Goal: Information Seeking & Learning: Check status

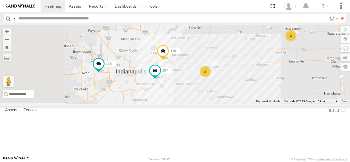
drag, startPoint x: 183, startPoint y: 92, endPoint x: 206, endPoint y: 104, distance: 25.7
click at [206, 103] on div "114 116 110 118 107 2 2" at bounding box center [175, 64] width 350 height 79
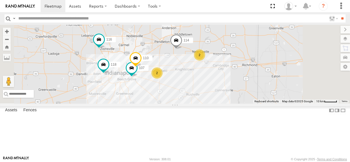
drag, startPoint x: 224, startPoint y: 50, endPoint x: 214, endPoint y: 61, distance: 14.4
click at [214, 61] on div "114 116 110 118 107 2 2 111" at bounding box center [175, 64] width 350 height 79
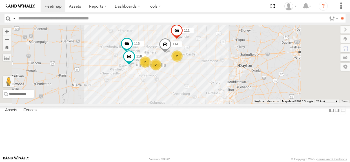
drag, startPoint x: 267, startPoint y: 106, endPoint x: 250, endPoint y: 97, distance: 20.0
click at [250, 97] on div "114 116 118 111 2 2 2" at bounding box center [175, 64] width 350 height 79
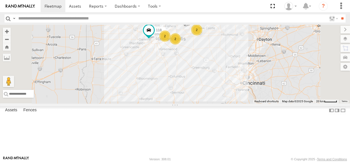
drag, startPoint x: 239, startPoint y: 108, endPoint x: 226, endPoint y: 81, distance: 30.0
click at [227, 81] on div "113 114 116 2 118 2 2 111" at bounding box center [175, 64] width 350 height 79
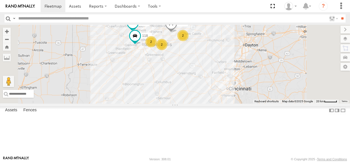
drag, startPoint x: 231, startPoint y: 94, endPoint x: 214, endPoint y: 101, distance: 18.1
click at [214, 101] on div "113 114 116 2 118 2 2 111" at bounding box center [175, 64] width 350 height 79
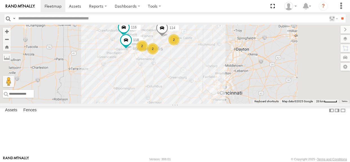
drag, startPoint x: 208, startPoint y: 90, endPoint x: 199, endPoint y: 95, distance: 10.8
click at [199, 95] on div "113 114 116 2 118 2 2 111" at bounding box center [175, 64] width 350 height 79
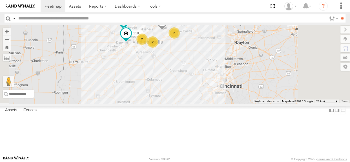
drag, startPoint x: 199, startPoint y: 95, endPoint x: 199, endPoint y: 88, distance: 7.3
click at [199, 88] on div "113 114 116 2 118 2 2 111" at bounding box center [175, 64] width 350 height 79
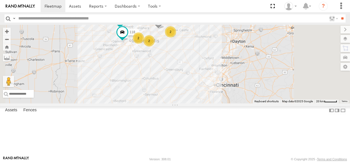
drag, startPoint x: 180, startPoint y: 48, endPoint x: 177, endPoint y: 47, distance: 3.7
click at [177, 47] on div "113 114 116 2 118 2 2 111" at bounding box center [175, 64] width 350 height 79
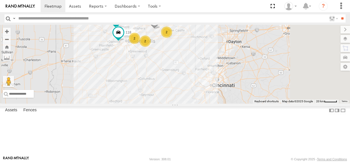
drag, startPoint x: 217, startPoint y: 90, endPoint x: 212, endPoint y: 90, distance: 4.5
click at [212, 90] on div "113 114 116 2 118 2 2 111" at bounding box center [175, 64] width 350 height 79
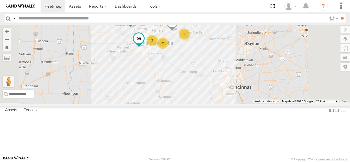
drag, startPoint x: 161, startPoint y: 54, endPoint x: 180, endPoint y: 56, distance: 18.4
click at [180, 56] on div "114 116 2 118 2 2 111 113" at bounding box center [175, 64] width 350 height 79
click at [190, 40] on div "2" at bounding box center [183, 33] width 11 height 11
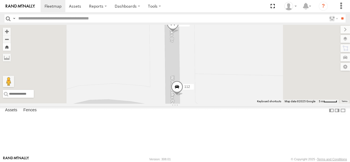
click at [11, 49] on button "Zoom Home" at bounding box center [7, 47] width 8 height 8
click at [11, 48] on button "Zoom Home" at bounding box center [7, 47] width 8 height 8
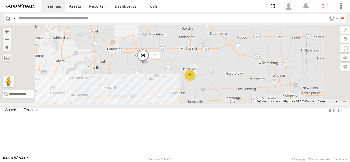
drag, startPoint x: 224, startPoint y: 107, endPoint x: 243, endPoint y: 92, distance: 24.0
click at [243, 92] on div "114 2 2 111" at bounding box center [175, 64] width 350 height 79
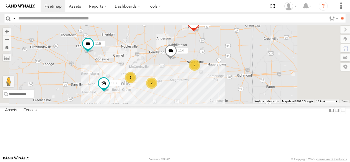
drag, startPoint x: 239, startPoint y: 106, endPoint x: 253, endPoint y: 96, distance: 16.6
click at [253, 96] on div "114 111 116 2 118 2 2" at bounding box center [175, 64] width 350 height 79
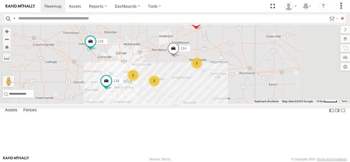
click at [139, 81] on div "2" at bounding box center [132, 75] width 11 height 11
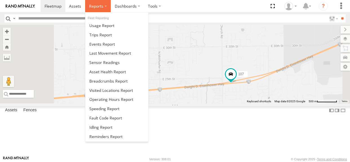
click at [86, 6] on label at bounding box center [98, 6] width 26 height 12
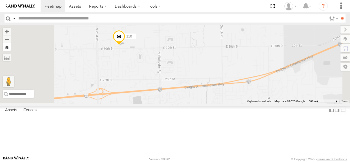
click at [11, 49] on button "Zoom Home" at bounding box center [7, 47] width 8 height 8
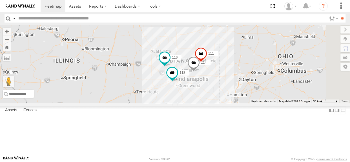
drag, startPoint x: 270, startPoint y: 107, endPoint x: 265, endPoint y: 106, distance: 4.3
click at [265, 103] on div "114 116 118 111" at bounding box center [175, 64] width 350 height 79
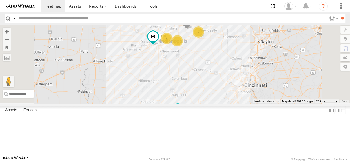
drag, startPoint x: 263, startPoint y: 107, endPoint x: 267, endPoint y: 78, distance: 29.1
click at [267, 78] on div "116 113 114 2 118 2 2 111" at bounding box center [175, 64] width 350 height 79
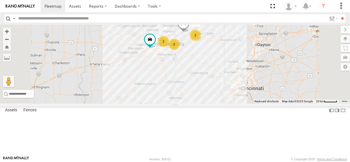
drag, startPoint x: 258, startPoint y: 88, endPoint x: 255, endPoint y: 92, distance: 5.0
click at [255, 92] on div "116 113 114 2 118 2 2 111" at bounding box center [175, 64] width 350 height 79
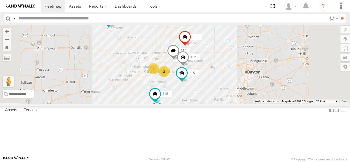
drag, startPoint x: 192, startPoint y: 58, endPoint x: 183, endPoint y: 83, distance: 26.5
click at [183, 83] on div "114 116 118 115 111 112 113 2 2" at bounding box center [175, 64] width 350 height 79
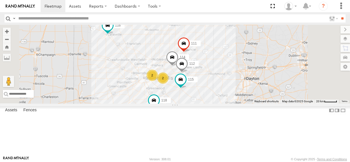
drag, startPoint x: 213, startPoint y: 67, endPoint x: 211, endPoint y: 76, distance: 9.1
click at [211, 76] on div "114 116 118 115 111 112 113 2 2" at bounding box center [175, 64] width 350 height 79
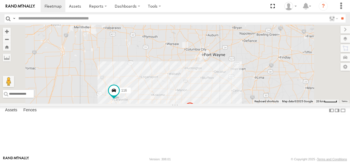
drag, startPoint x: 208, startPoint y: 60, endPoint x: 212, endPoint y: 120, distance: 60.2
click at [214, 103] on div "114 116 118 115 111 112 113 2 2" at bounding box center [175, 64] width 350 height 79
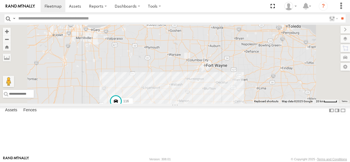
drag, startPoint x: 202, startPoint y: 85, endPoint x: 205, endPoint y: 96, distance: 11.3
click at [205, 97] on div "114 116 118 115 111 112 113 2 2" at bounding box center [175, 64] width 350 height 79
drag, startPoint x: 195, startPoint y: 90, endPoint x: 193, endPoint y: 77, distance: 13.1
click at [193, 77] on div "114 116 118 115 111 112 113 2 2" at bounding box center [175, 64] width 350 height 79
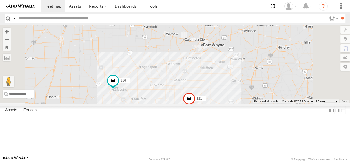
drag, startPoint x: 211, startPoint y: 117, endPoint x: 209, endPoint y: 113, distance: 4.3
click at [209, 103] on div "114 116 118 115 111 112 113 2 2" at bounding box center [175, 64] width 350 height 79
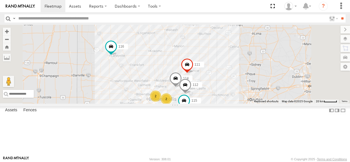
drag, startPoint x: 211, startPoint y: 119, endPoint x: 211, endPoint y: 79, distance: 40.0
click at [211, 79] on div "114 116 118 115 111 112 113 2 2" at bounding box center [175, 64] width 350 height 79
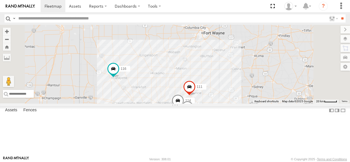
drag, startPoint x: 212, startPoint y: 90, endPoint x: 215, endPoint y: 120, distance: 30.2
click at [215, 103] on div "114 116 118 115 111 112 113 2 2" at bounding box center [175, 64] width 350 height 79
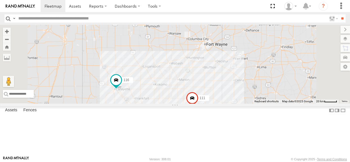
drag, startPoint x: 210, startPoint y: 99, endPoint x: 213, endPoint y: 111, distance: 12.4
click at [213, 103] on div "114 116 118 115 111 112 113 2 2" at bounding box center [175, 64] width 350 height 79
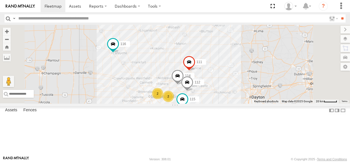
drag, startPoint x: 216, startPoint y: 112, endPoint x: 212, endPoint y: 83, distance: 29.2
click at [212, 83] on div "114 116 118 115 111 112 113 2 2" at bounding box center [175, 64] width 350 height 79
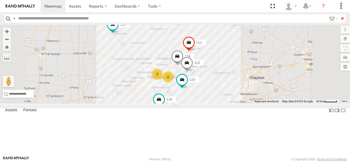
drag, startPoint x: 215, startPoint y: 93, endPoint x: 215, endPoint y: 74, distance: 18.9
click at [215, 74] on div "114 116 118 115 111 112 113 2 2" at bounding box center [175, 64] width 350 height 79
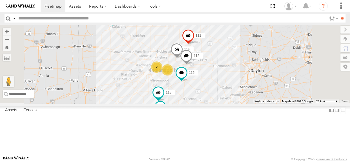
drag, startPoint x: 218, startPoint y: 76, endPoint x: 217, endPoint y: 70, distance: 6.5
click at [217, 70] on div "114 116 118 115 111 112 113 2 2" at bounding box center [175, 64] width 350 height 79
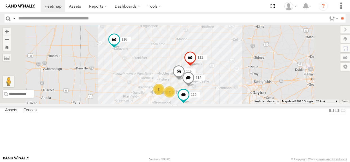
drag, startPoint x: 214, startPoint y: 70, endPoint x: 215, endPoint y: 89, distance: 19.2
click at [216, 92] on div "114 116 118 115 111 112 113 2 2" at bounding box center [175, 64] width 350 height 79
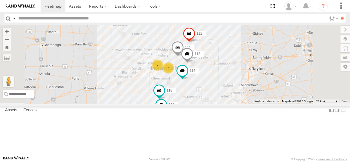
drag, startPoint x: 215, startPoint y: 86, endPoint x: 214, endPoint y: 61, distance: 24.5
click at [214, 61] on div "114 116 118 115 111 112 113 2 2" at bounding box center [175, 64] width 350 height 79
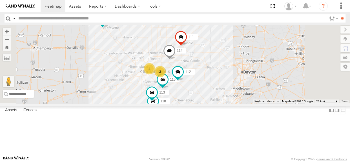
drag, startPoint x: 234, startPoint y: 71, endPoint x: 227, endPoint y: 77, distance: 9.2
click at [227, 77] on div "114 116 118 115 111 112 113 2 2" at bounding box center [175, 64] width 350 height 79
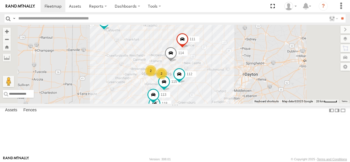
click at [167, 79] on div "2" at bounding box center [161, 73] width 11 height 11
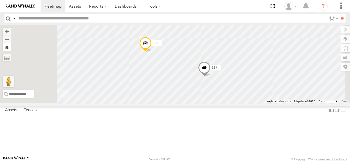
click at [11, 45] on button "Zoom Home" at bounding box center [7, 47] width 8 height 8
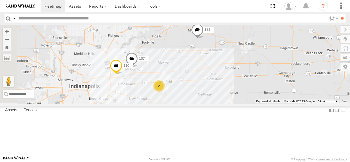
drag, startPoint x: 213, startPoint y: 104, endPoint x: 248, endPoint y: 90, distance: 36.9
click at [248, 90] on div "114 110 107 2 112" at bounding box center [175, 64] width 350 height 79
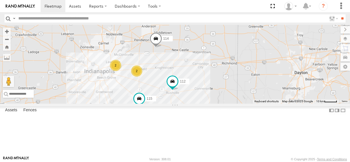
drag, startPoint x: 253, startPoint y: 103, endPoint x: 220, endPoint y: 93, distance: 34.8
click at [220, 93] on div "114 111 112 2 115 2" at bounding box center [175, 64] width 350 height 79
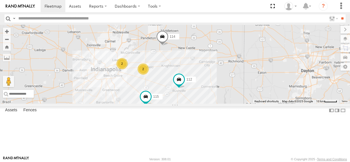
drag, startPoint x: 223, startPoint y: 107, endPoint x: 230, endPoint y: 105, distance: 8.1
click at [230, 103] on div "114 111 112 2 115 2 113" at bounding box center [175, 64] width 350 height 79
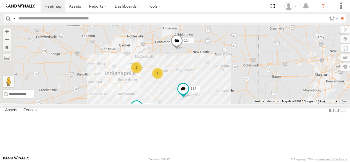
drag, startPoint x: 201, startPoint y: 110, endPoint x: 216, endPoint y: 114, distance: 15.5
click at [216, 103] on div "114 115 111 112 113 2 2" at bounding box center [175, 64] width 350 height 79
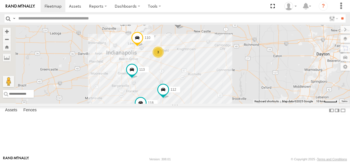
drag, startPoint x: 189, startPoint y: 86, endPoint x: 191, endPoint y: 63, distance: 23.8
click at [191, 63] on div "114 110 118 3 111 112 113" at bounding box center [175, 64] width 350 height 79
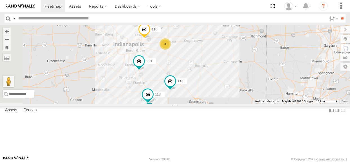
drag, startPoint x: 217, startPoint y: 104, endPoint x: 223, endPoint y: 97, distance: 8.2
click at [223, 97] on div "114 110 118 3 111 112 113 115" at bounding box center [175, 64] width 350 height 79
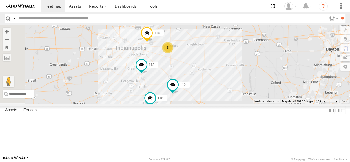
drag, startPoint x: 225, startPoint y: 100, endPoint x: 227, endPoint y: 105, distance: 5.7
click at [227, 103] on div "114 110 118 3 111 112 113 115" at bounding box center [175, 64] width 350 height 79
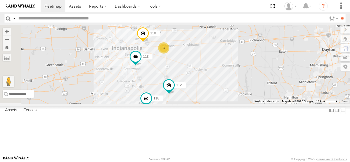
drag, startPoint x: 226, startPoint y: 98, endPoint x: 221, endPoint y: 99, distance: 4.5
click at [221, 99] on div "114 110 118 3 111 112 113 115" at bounding box center [175, 64] width 350 height 79
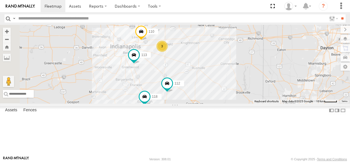
click at [218, 97] on div "114 110 118 3 111 112 113 115" at bounding box center [175, 64] width 350 height 79
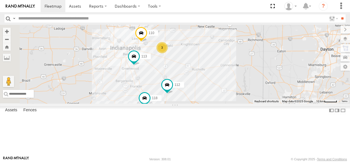
click at [227, 92] on div "114 110 118 3 111 112 113 115" at bounding box center [175, 64] width 350 height 79
click at [218, 98] on div "114 110 118 3 111 112 113 115" at bounding box center [175, 64] width 350 height 79
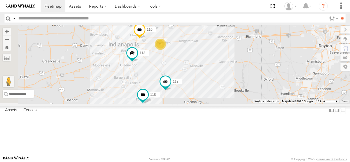
drag, startPoint x: 215, startPoint y: 100, endPoint x: 214, endPoint y: 97, distance: 3.7
click at [214, 97] on div "114 110 118 3 111 112 113 115" at bounding box center [175, 64] width 350 height 79
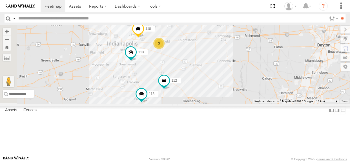
drag, startPoint x: 216, startPoint y: 94, endPoint x: 214, endPoint y: 92, distance: 3.0
click at [214, 92] on div "114 110 118 3 111 112 113 115" at bounding box center [175, 64] width 350 height 79
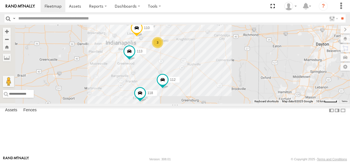
click at [213, 91] on div "114 110 118 3 111 112 113 115" at bounding box center [175, 64] width 350 height 79
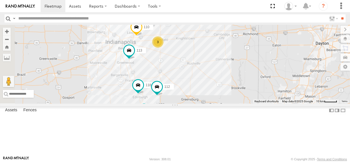
click at [215, 90] on div "114 110 118 115 112 113 3" at bounding box center [175, 64] width 350 height 79
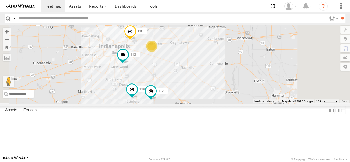
drag, startPoint x: 190, startPoint y: 60, endPoint x: 184, endPoint y: 65, distance: 7.7
click at [184, 65] on div "114 110 118 115 112 113 3" at bounding box center [175, 64] width 350 height 79
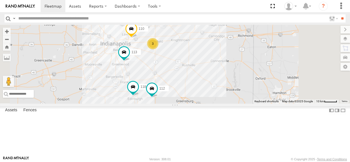
drag, startPoint x: 235, startPoint y: 90, endPoint x: 236, endPoint y: 87, distance: 3.2
click at [236, 87] on div "114 110 118 115 112 113 3" at bounding box center [175, 64] width 350 height 79
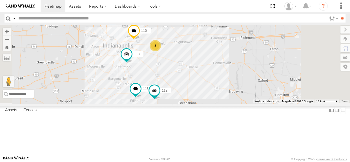
drag, startPoint x: 208, startPoint y: 87, endPoint x: 211, endPoint y: 90, distance: 3.6
click at [211, 90] on div "114 110 118 115 112 113 3" at bounding box center [175, 64] width 350 height 79
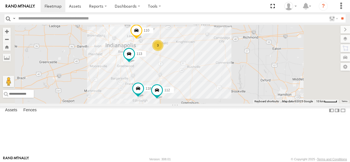
click at [214, 94] on div "114 110 118 115 112 113 3" at bounding box center [175, 64] width 350 height 79
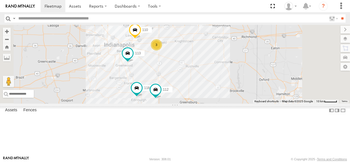
click at [217, 96] on div "114 110 118 115 112 113 3" at bounding box center [175, 64] width 350 height 79
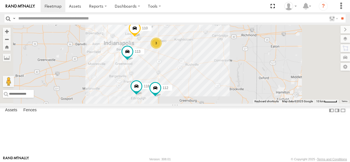
click at [214, 88] on div "114 110 118 115 112 113 3" at bounding box center [175, 64] width 350 height 79
click at [205, 99] on div "114 110 118 115 112 113 3" at bounding box center [175, 64] width 350 height 79
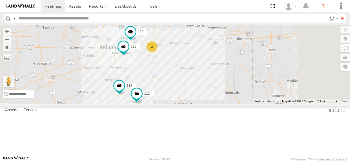
drag, startPoint x: 214, startPoint y: 91, endPoint x: 209, endPoint y: 94, distance: 5.9
click at [209, 94] on div "114 110 118 115 112 113 3" at bounding box center [175, 64] width 350 height 79
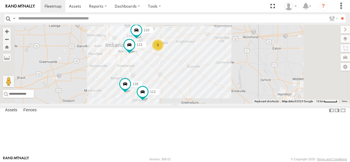
drag, startPoint x: 206, startPoint y: 94, endPoint x: 213, endPoint y: 92, distance: 7.5
click at [212, 91] on div "114 110 118 115 112 113 3" at bounding box center [175, 64] width 350 height 79
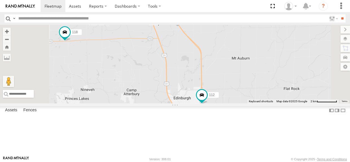
drag, startPoint x: 221, startPoint y: 121, endPoint x: 231, endPoint y: 109, distance: 15.8
click at [231, 103] on div "114 110 118 115 112 113" at bounding box center [175, 64] width 350 height 79
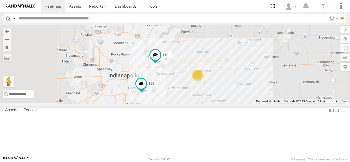
drag, startPoint x: 244, startPoint y: 103, endPoint x: 236, endPoint y: 89, distance: 16.2
click at [236, 89] on div "114 110 118 115 112 113 3" at bounding box center [175, 64] width 350 height 79
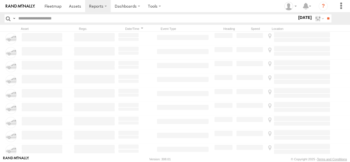
click at [304, 18] on label "22 Sep 25" at bounding box center [305, 17] width 16 height 6
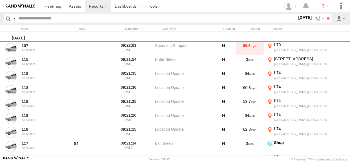
click at [0, 0] on label at bounding box center [0, 0] width 0 height 0
click at [329, 17] on input "**" at bounding box center [328, 18] width 6 height 8
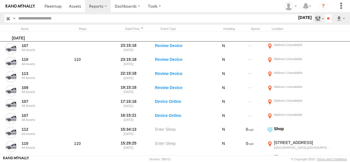
click at [314, 17] on label at bounding box center [319, 18] width 12 height 8
click at [0, 0] on span "Media" at bounding box center [0, 0] width 0 height 0
click at [325, 17] on input "**" at bounding box center [328, 18] width 6 height 8
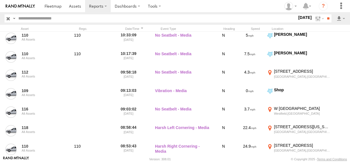
scroll to position [361, 0]
click at [298, 18] on label "19 Sep 25" at bounding box center [305, 17] width 16 height 6
click at [0, 0] on label at bounding box center [0, 0] width 0 height 0
click at [325, 19] on input "**" at bounding box center [328, 18] width 6 height 8
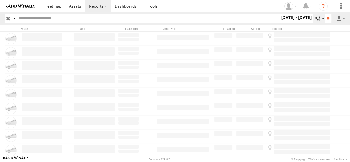
click at [315, 19] on label at bounding box center [319, 18] width 12 height 8
click at [0, 0] on span "Warning" at bounding box center [0, 0] width 0 height 0
click at [325, 19] on input "**" at bounding box center [328, 18] width 6 height 8
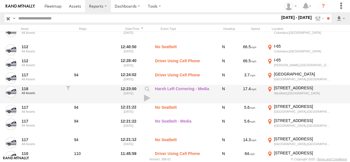
scroll to position [1024, 0]
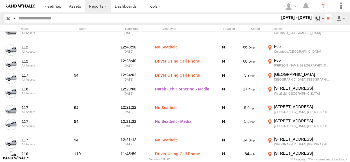
click at [315, 18] on label at bounding box center [319, 18] width 12 height 8
click at [0, 0] on label at bounding box center [0, 0] width 0 height 0
click at [325, 18] on input "**" at bounding box center [328, 18] width 6 height 8
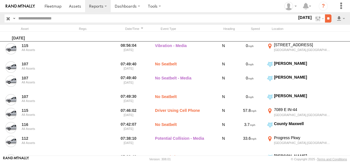
click at [325, 17] on input "**" at bounding box center [328, 18] width 6 height 8
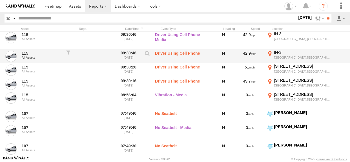
scroll to position [290, 0]
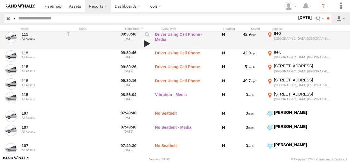
click at [147, 43] on link at bounding box center [147, 44] width 10 height 8
click at [166, 33] on label "Driver Using Cell Phone - Media" at bounding box center [183, 39] width 56 height 17
click at [146, 42] on link at bounding box center [147, 44] width 10 height 8
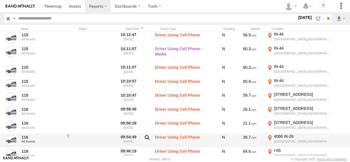
scroll to position [0, 0]
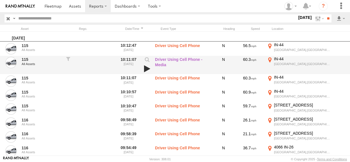
click at [146, 68] on link at bounding box center [147, 69] width 10 height 8
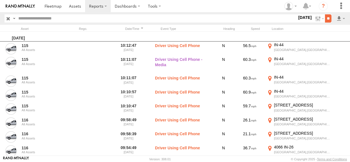
click at [325, 19] on input "**" at bounding box center [328, 18] width 6 height 8
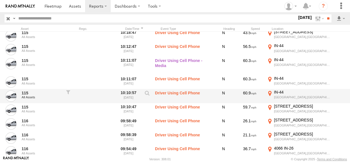
scroll to position [162, 0]
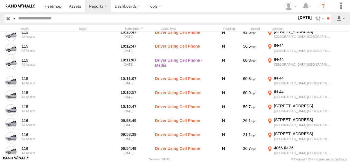
click at [104, 20] on input "text" at bounding box center [156, 18] width 281 height 8
click at [325, 14] on input "**" at bounding box center [328, 18] width 6 height 8
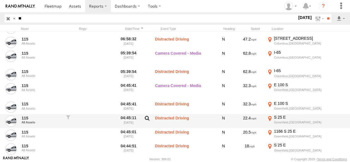
scroll to position [290, 0]
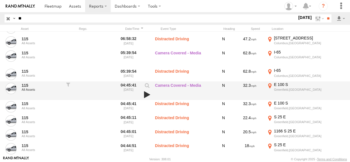
click at [146, 93] on link at bounding box center [147, 95] width 10 height 8
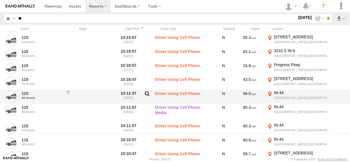
scroll to position [0, 0]
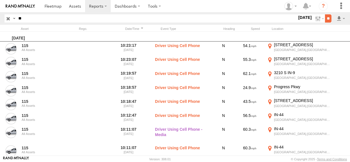
click at [327, 20] on input "**" at bounding box center [328, 18] width 6 height 8
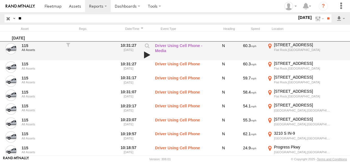
click at [145, 55] on link at bounding box center [147, 55] width 10 height 8
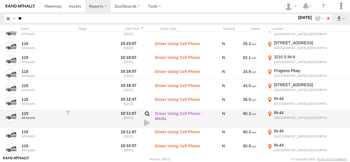
scroll to position [77, 0]
click at [147, 121] on link at bounding box center [147, 123] width 10 height 8
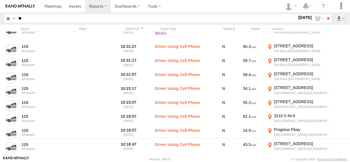
scroll to position [0, 0]
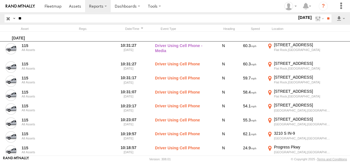
click at [17, 20] on input "**" at bounding box center [156, 18] width 281 height 8
click at [325, 14] on input "**" at bounding box center [328, 18] width 6 height 8
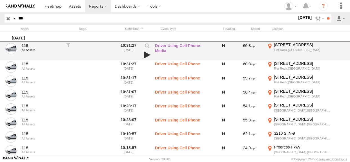
click at [146, 55] on link at bounding box center [147, 55] width 10 height 8
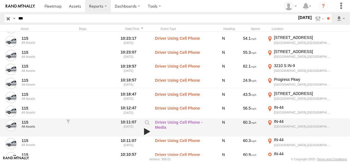
scroll to position [68, 0]
click at [147, 130] on link at bounding box center [147, 131] width 10 height 8
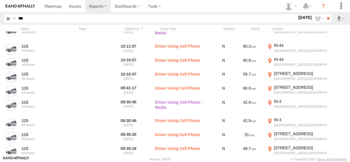
scroll to position [162, 0]
click at [73, 18] on input "***" at bounding box center [156, 18] width 281 height 8
type input "***"
click at [325, 14] on input "**" at bounding box center [328, 18] width 6 height 8
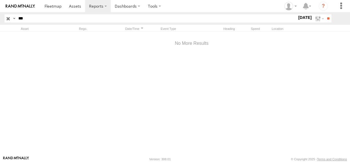
click at [90, 19] on input "***" at bounding box center [156, 18] width 281 height 8
click at [325, 14] on input "**" at bounding box center [328, 18] width 6 height 8
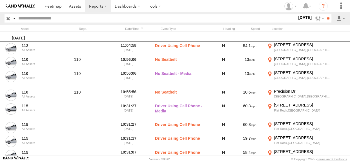
click at [73, 16] on input "text" at bounding box center [156, 18] width 281 height 8
click at [325, 14] on input "**" at bounding box center [328, 18] width 6 height 8
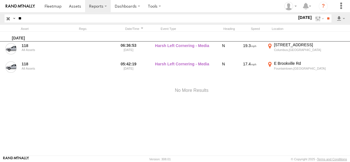
type input "*"
click at [325, 14] on input "**" at bounding box center [328, 18] width 6 height 8
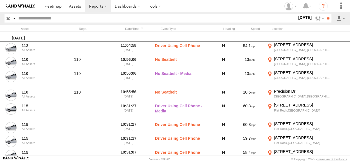
drag, startPoint x: 225, startPoint y: 58, endPoint x: 205, endPoint y: 33, distance: 32.4
click at [205, 33] on div "Monday, 22nd September 2025" at bounding box center [191, 37] width 383 height 10
click at [330, 19] on input "**" at bounding box center [328, 18] width 6 height 8
click at [327, 15] on input "**" at bounding box center [328, 18] width 6 height 8
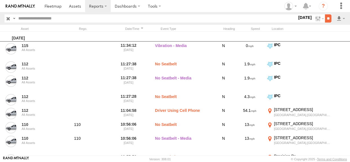
click at [328, 17] on input "**" at bounding box center [328, 18] width 6 height 8
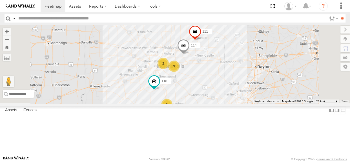
drag, startPoint x: 194, startPoint y: 69, endPoint x: 174, endPoint y: 68, distance: 19.7
click at [174, 68] on div "114 116 2 118 3 2 111" at bounding box center [175, 64] width 350 height 79
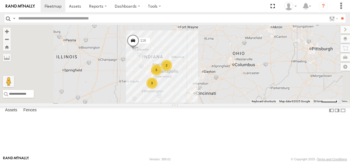
drag, startPoint x: 227, startPoint y: 84, endPoint x: 216, endPoint y: 85, distance: 11.3
click at [216, 85] on div "116 2 5 3" at bounding box center [175, 64] width 350 height 79
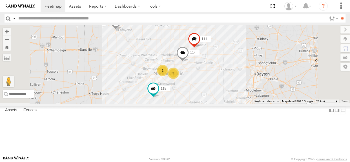
drag, startPoint x: 228, startPoint y: 79, endPoint x: 221, endPoint y: 72, distance: 10.4
click at [221, 72] on div "116 114 2 118 3 2 111" at bounding box center [175, 64] width 350 height 79
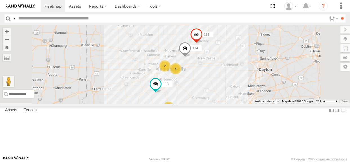
drag, startPoint x: 223, startPoint y: 72, endPoint x: 225, endPoint y: 67, distance: 5.6
click at [225, 67] on div "116 114 2 118 3 2 111" at bounding box center [175, 64] width 350 height 79
click at [174, 113] on div "2" at bounding box center [168, 107] width 11 height 11
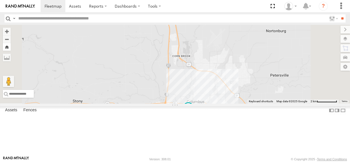
click at [11, 51] on button "Zoom Home" at bounding box center [7, 47] width 8 height 8
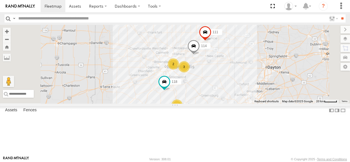
drag, startPoint x: 206, startPoint y: 80, endPoint x: 197, endPoint y: 80, distance: 9.6
click at [197, 80] on div "114 116 2 118 3 2 111" at bounding box center [175, 64] width 350 height 79
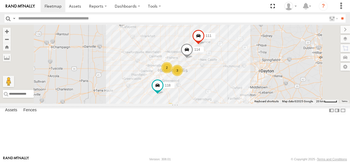
drag, startPoint x: 232, startPoint y: 66, endPoint x: 225, endPoint y: 70, distance: 8.3
click at [225, 70] on div "114 116 2 118 3 2 111" at bounding box center [175, 64] width 350 height 79
click at [228, 70] on div "114 116 2 118 3 2 111" at bounding box center [175, 64] width 350 height 79
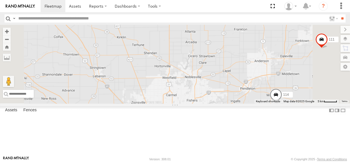
drag, startPoint x: 225, startPoint y: 99, endPoint x: 227, endPoint y: 65, distance: 33.3
click at [227, 66] on div "114 116 118 111" at bounding box center [175, 64] width 350 height 79
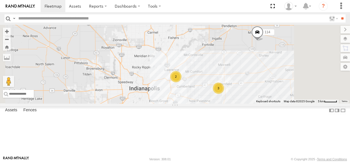
drag, startPoint x: 226, startPoint y: 81, endPoint x: 206, endPoint y: 76, distance: 21.5
click at [206, 76] on div "114 116 118 111 2 3" at bounding box center [175, 64] width 350 height 79
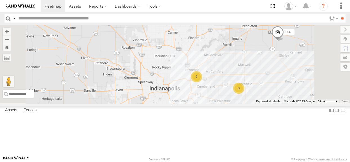
drag, startPoint x: 310, startPoint y: 77, endPoint x: 331, endPoint y: 77, distance: 20.8
click at [331, 77] on div "114 116 118 111 2 3" at bounding box center [175, 64] width 350 height 79
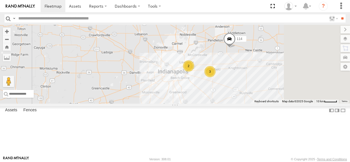
drag, startPoint x: 331, startPoint y: 76, endPoint x: 290, endPoint y: 79, distance: 41.2
click at [290, 79] on div "114 116 118 111 2 3" at bounding box center [175, 64] width 350 height 79
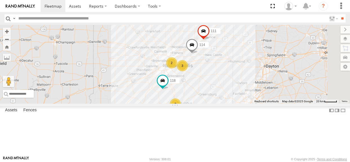
drag, startPoint x: 312, startPoint y: 86, endPoint x: 271, endPoint y: 87, distance: 40.6
click at [271, 87] on div "114 116 118 111 2 3 2" at bounding box center [175, 64] width 350 height 79
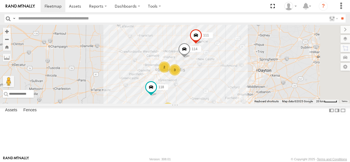
drag, startPoint x: 191, startPoint y: 78, endPoint x: 183, endPoint y: 83, distance: 9.2
click at [183, 83] on div "114 116 118 111 2 3 2" at bounding box center [175, 64] width 350 height 79
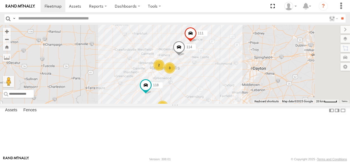
drag, startPoint x: 195, startPoint y: 96, endPoint x: 189, endPoint y: 94, distance: 6.2
click at [189, 94] on div "114 116 118 111 2 3 2" at bounding box center [175, 64] width 350 height 79
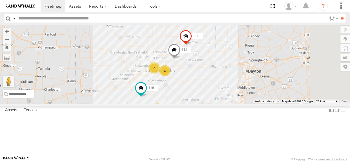
drag, startPoint x: 190, startPoint y: 91, endPoint x: 184, endPoint y: 94, distance: 6.0
click at [184, 94] on div "114 116 2 118 3 2 111" at bounding box center [175, 64] width 350 height 79
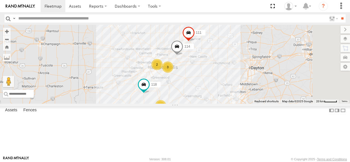
drag, startPoint x: 185, startPoint y: 94, endPoint x: 189, endPoint y: 90, distance: 5.0
click at [189, 90] on div "114 116 2 118 3 2 111" at bounding box center [175, 64] width 350 height 79
click at [163, 70] on div "2" at bounding box center [156, 64] width 11 height 11
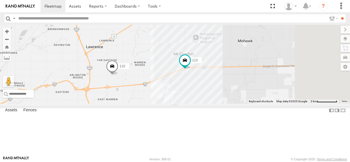
drag, startPoint x: 279, startPoint y: 120, endPoint x: 228, endPoint y: 117, distance: 51.0
click at [228, 103] on div "114 116 118 111 110 113" at bounding box center [175, 64] width 350 height 79
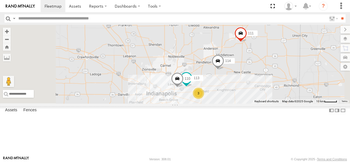
drag, startPoint x: 278, startPoint y: 115, endPoint x: 288, endPoint y: 113, distance: 10.2
click at [288, 103] on div "114 116 118 111 110 113 3" at bounding box center [175, 64] width 350 height 79
click at [204, 98] on div "3" at bounding box center [198, 92] width 11 height 11
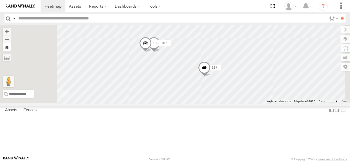
click at [11, 45] on button "Zoom Home" at bounding box center [7, 47] width 8 height 8
click at [11, 47] on button "Zoom Home" at bounding box center [7, 47] width 8 height 8
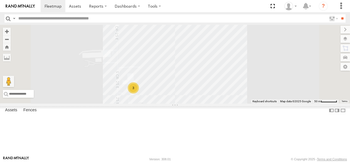
click at [173, 94] on div "3" at bounding box center [175, 64] width 350 height 79
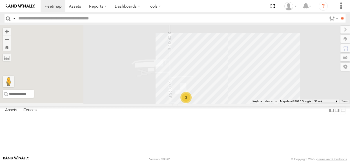
drag, startPoint x: 173, startPoint y: 94, endPoint x: 226, endPoint y: 103, distance: 54.1
click at [226, 103] on div "3" at bounding box center [175, 64] width 350 height 79
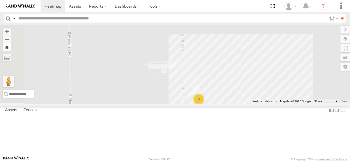
click at [11, 45] on button "Zoom Home" at bounding box center [7, 47] width 8 height 8
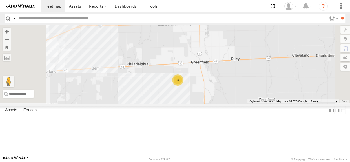
drag, startPoint x: 250, startPoint y: 70, endPoint x: 287, endPoint y: 96, distance: 45.2
click at [287, 96] on div "3" at bounding box center [175, 64] width 350 height 79
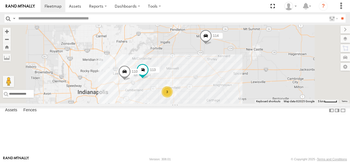
click at [230, 70] on div "113 114 110 3" at bounding box center [175, 64] width 350 height 79
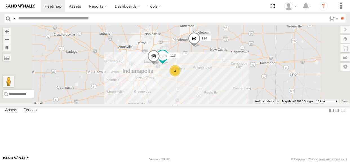
drag, startPoint x: 260, startPoint y: 94, endPoint x: 260, endPoint y: 87, distance: 6.2
click at [260, 87] on div "113 114 110 118 3 111" at bounding box center [175, 64] width 350 height 79
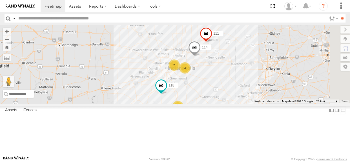
drag, startPoint x: 246, startPoint y: 81, endPoint x: 210, endPoint y: 75, distance: 36.1
click at [210, 75] on div "116 114 2 118 3 2 111" at bounding box center [175, 64] width 350 height 79
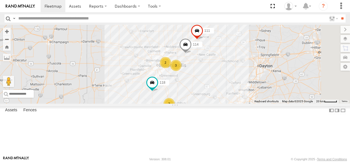
drag, startPoint x: 206, startPoint y: 67, endPoint x: 197, endPoint y: 63, distance: 9.7
click at [197, 63] on div "116 114 2 118 3 2 111" at bounding box center [175, 64] width 350 height 79
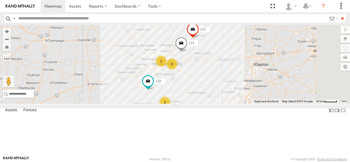
drag, startPoint x: 201, startPoint y: 68, endPoint x: 196, endPoint y: 66, distance: 5.3
click at [196, 66] on div "116 114 2 118 3 2 111" at bounding box center [175, 64] width 350 height 79
click at [219, 70] on div "116 114 2 118 3 2 111" at bounding box center [175, 64] width 350 height 79
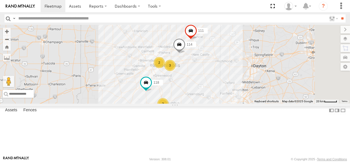
click at [252, 103] on div "116 114 2 118 3 2 111" at bounding box center [175, 64] width 350 height 79
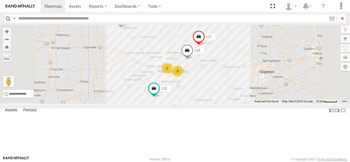
drag, startPoint x: 265, startPoint y: 111, endPoint x: 260, endPoint y: 103, distance: 9.1
click at [261, 103] on div "116 114 118 111 2 3 2" at bounding box center [175, 64] width 350 height 79
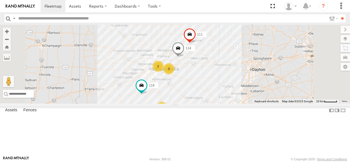
drag, startPoint x: 234, startPoint y: 74, endPoint x: 225, endPoint y: 70, distance: 10.1
click at [225, 70] on div "116 114 118 111 2 3 2" at bounding box center [175, 64] width 350 height 79
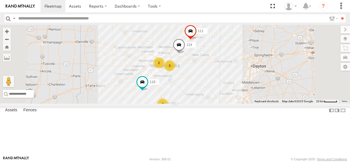
click at [220, 68] on div "116 114 118 111 2 3 2" at bounding box center [175, 64] width 350 height 79
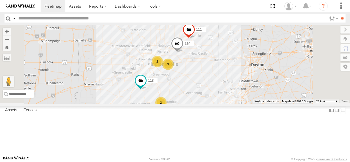
click at [218, 66] on div "116 114 118 111 2 3 2" at bounding box center [175, 64] width 350 height 79
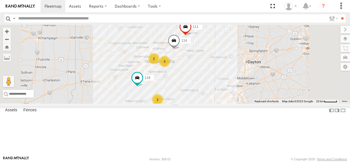
drag, startPoint x: 194, startPoint y: 84, endPoint x: 192, endPoint y: 81, distance: 3.6
click at [192, 81] on div "116 114 118 111 2 3 2" at bounding box center [175, 64] width 350 height 79
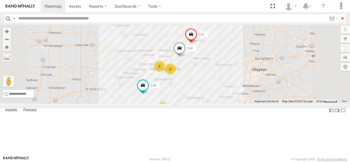
drag, startPoint x: 202, startPoint y: 76, endPoint x: 208, endPoint y: 85, distance: 10.2
click at [208, 85] on div "116 114 118 111 2 3 2" at bounding box center [175, 64] width 350 height 79
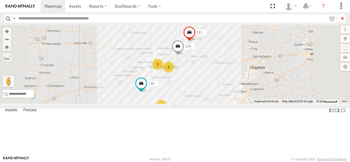
drag, startPoint x: 220, startPoint y: 70, endPoint x: 218, endPoint y: 68, distance: 3.2
click at [218, 68] on div "116 114 118 111 2 3 2" at bounding box center [175, 64] width 350 height 79
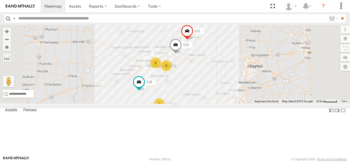
drag, startPoint x: 219, startPoint y: 69, endPoint x: 216, endPoint y: 67, distance: 3.4
click at [216, 67] on div "114 116 2 118 3 2 111" at bounding box center [175, 64] width 350 height 79
click at [334, 114] on label at bounding box center [337, 110] width 6 height 8
click at [343, 114] on label at bounding box center [343, 110] width 6 height 8
click at [0, 0] on label at bounding box center [0, 0] width 0 height 0
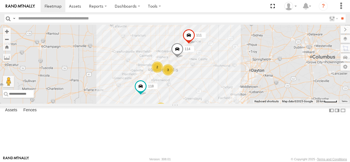
drag, startPoint x: 178, startPoint y: 77, endPoint x: 180, endPoint y: 82, distance: 6.0
click at [180, 82] on div "114 116 118 111 2 3 2" at bounding box center [175, 64] width 350 height 79
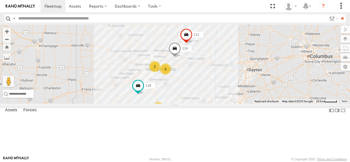
drag, startPoint x: 219, startPoint y: 71, endPoint x: 216, endPoint y: 69, distance: 3.8
click at [216, 69] on div "114 116 118 111 2 3 2" at bounding box center [175, 64] width 350 height 79
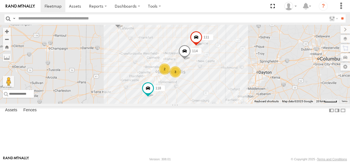
drag, startPoint x: 214, startPoint y: 68, endPoint x: 225, endPoint y: 71, distance: 10.8
click at [225, 71] on div "114 116 118 111 2 3 2" at bounding box center [175, 64] width 350 height 79
click at [223, 69] on div "114 116 2 118 3 2 111" at bounding box center [175, 64] width 350 height 79
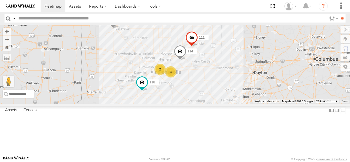
drag, startPoint x: 196, startPoint y: 67, endPoint x: 191, endPoint y: 68, distance: 4.5
click at [191, 68] on div "114 116 2 118 3 2 111" at bounding box center [175, 64] width 350 height 79
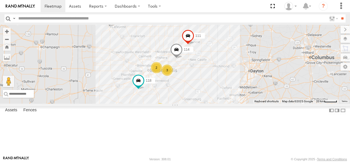
drag, startPoint x: 220, startPoint y: 71, endPoint x: 216, endPoint y: 69, distance: 4.6
click at [216, 69] on div "114 116 2 118 3 2 111" at bounding box center [175, 64] width 350 height 79
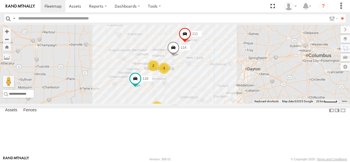
drag, startPoint x: 216, startPoint y: 70, endPoint x: 212, endPoint y: 68, distance: 4.2
click at [212, 68] on div "114 116 2 118 3 2 111" at bounding box center [175, 64] width 350 height 79
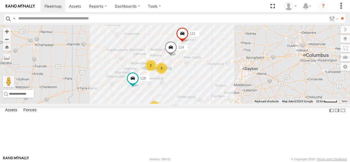
click at [210, 67] on div "114 116 2 118 3 2 111" at bounding box center [175, 64] width 350 height 79
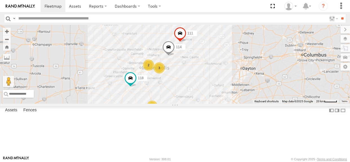
drag, startPoint x: 211, startPoint y: 70, endPoint x: 208, endPoint y: 69, distance: 2.9
click at [208, 69] on div "114 116 2 118 3 2 111" at bounding box center [175, 64] width 350 height 79
click at [252, 103] on div "114 116 2 118 3 2 111" at bounding box center [175, 64] width 350 height 79
click at [154, 71] on div "2" at bounding box center [148, 64] width 11 height 11
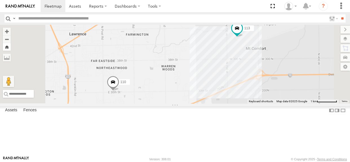
click at [11, 48] on button "Zoom Home" at bounding box center [7, 47] width 8 height 8
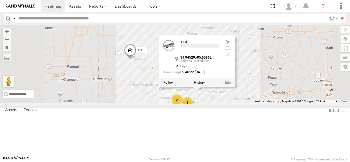
click at [235, 86] on div at bounding box center [197, 82] width 77 height 8
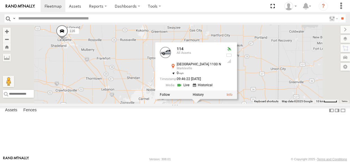
click at [193, 91] on div "114 116 118 111 114 All [GEOGRAPHIC_DATA][STREET_ADDRESS] 39.94529 , -85.60862 …" at bounding box center [175, 64] width 350 height 79
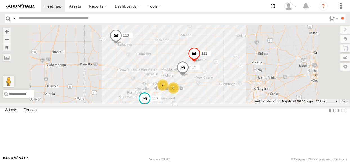
drag, startPoint x: 198, startPoint y: 95, endPoint x: 219, endPoint y: 86, distance: 22.7
click at [219, 86] on div "114 116 118 111 2 3 2" at bounding box center [175, 64] width 350 height 79
click at [11, 46] on button "Zoom Home" at bounding box center [7, 47] width 8 height 8
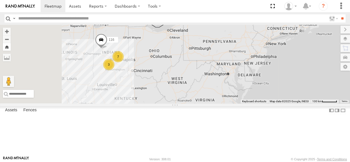
click at [11, 49] on button "Zoom Home" at bounding box center [7, 47] width 8 height 8
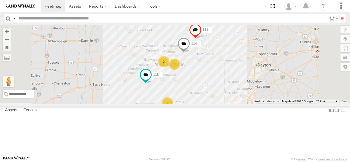
drag, startPoint x: 183, startPoint y: 81, endPoint x: 214, endPoint y: 75, distance: 31.8
click at [214, 75] on div "116 114 2 118 3 2 111" at bounding box center [175, 64] width 350 height 79
click at [223, 63] on div "116 114 2 118 3 2 111" at bounding box center [175, 64] width 350 height 79
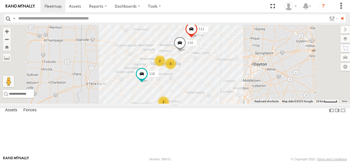
drag, startPoint x: 195, startPoint y: 64, endPoint x: 191, endPoint y: 64, distance: 4.0
click at [191, 64] on div "116 114 2 118 3 2 111" at bounding box center [175, 64] width 350 height 79
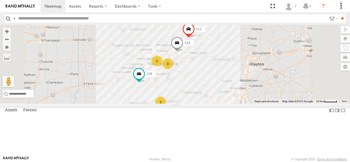
drag, startPoint x: 221, startPoint y: 65, endPoint x: 218, endPoint y: 65, distance: 3.4
click at [218, 65] on div "116 114 2 118 3 2 111" at bounding box center [175, 64] width 350 height 79
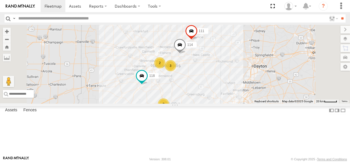
drag, startPoint x: 263, startPoint y: 96, endPoint x: 267, endPoint y: 98, distance: 4.2
click at [267, 98] on div "114 116 2 118 3 2 111" at bounding box center [175, 64] width 350 height 79
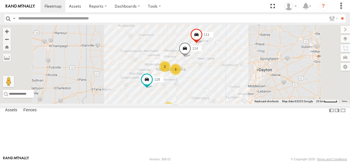
drag, startPoint x: 220, startPoint y: 65, endPoint x: 225, endPoint y: 68, distance: 6.9
click at [225, 68] on div "116 118 114 2 3 2 111" at bounding box center [175, 64] width 350 height 79
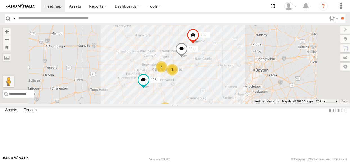
drag, startPoint x: 226, startPoint y: 68, endPoint x: 222, endPoint y: 68, distance: 4.2
click at [222, 68] on div "116 118 114 2 3 2 111" at bounding box center [175, 64] width 350 height 79
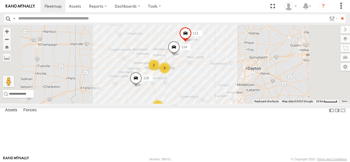
drag, startPoint x: 220, startPoint y: 69, endPoint x: 211, endPoint y: 68, distance: 8.6
click at [211, 68] on div "114 116 2 118 3 2 111" at bounding box center [175, 64] width 350 height 79
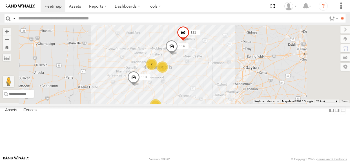
drag, startPoint x: 214, startPoint y: 67, endPoint x: 211, endPoint y: 66, distance: 3.2
click at [211, 66] on div "114 116 2 118 3 2 111" at bounding box center [175, 64] width 350 height 79
click at [210, 66] on div "114 116 2 118 3 2 111" at bounding box center [175, 64] width 350 height 79
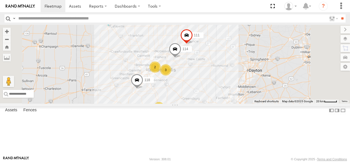
drag, startPoint x: 211, startPoint y: 67, endPoint x: 216, endPoint y: 70, distance: 5.4
click at [216, 70] on div "114 116 2 118 3 2 111" at bounding box center [175, 64] width 350 height 79
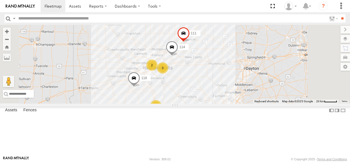
drag, startPoint x: 216, startPoint y: 69, endPoint x: 212, endPoint y: 67, distance: 4.3
click at [212, 67] on div "114 116 2 118 3 2 111" at bounding box center [175, 64] width 350 height 79
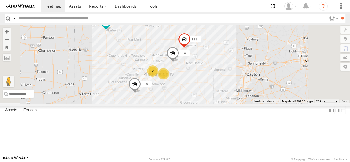
drag, startPoint x: 213, startPoint y: 67, endPoint x: 214, endPoint y: 74, distance: 6.8
click at [214, 74] on div "114 116 2 118 3 2 111" at bounding box center [175, 64] width 350 height 79
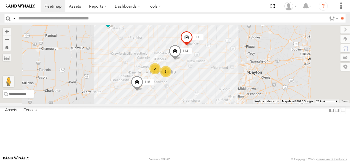
drag, startPoint x: 214, startPoint y: 73, endPoint x: 217, endPoint y: 70, distance: 4.0
click at [217, 70] on div "114 116 2 118 3 2 111" at bounding box center [175, 64] width 350 height 79
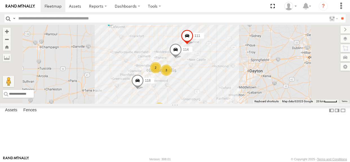
click at [218, 70] on div "114 116 2 118 3 2 111" at bounding box center [175, 64] width 350 height 79
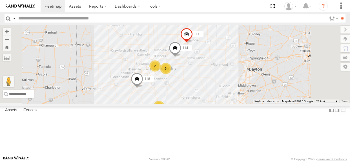
click at [216, 68] on div "114 116 2 118 3 2 111" at bounding box center [175, 64] width 350 height 79
click at [231, 103] on div "114 116 2 118 3 2 111" at bounding box center [175, 64] width 350 height 79
click at [214, 67] on div "114 116 2 118 3 2 111" at bounding box center [175, 64] width 350 height 79
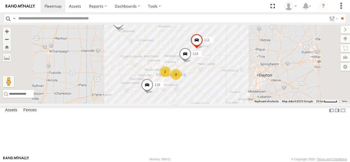
drag, startPoint x: 219, startPoint y: 76, endPoint x: 227, endPoint y: 77, distance: 8.5
click at [227, 77] on div "114 116 118 111 2 3 2" at bounding box center [175, 64] width 350 height 79
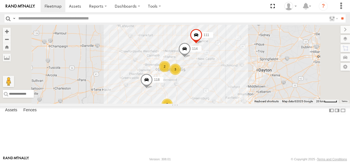
drag, startPoint x: 226, startPoint y: 76, endPoint x: 225, endPoint y: 70, distance: 6.2
click at [225, 70] on div "114 116 118 111 2 3 2" at bounding box center [175, 64] width 350 height 79
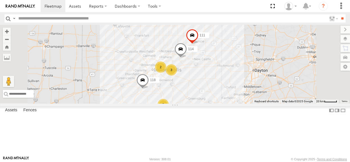
drag, startPoint x: 204, startPoint y: 77, endPoint x: 200, endPoint y: 78, distance: 4.5
click at [200, 78] on div "114 116 118 111 2 3 2" at bounding box center [175, 64] width 350 height 79
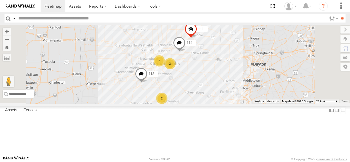
click at [207, 77] on div "114 116 118 111 2 3 2" at bounding box center [175, 64] width 350 height 79
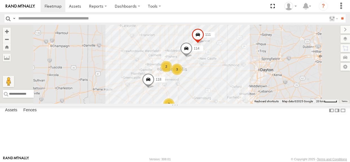
drag, startPoint x: 208, startPoint y: 64, endPoint x: 216, endPoint y: 70, distance: 9.6
click at [216, 70] on div "114 116 118 111 2 3 2" at bounding box center [175, 64] width 350 height 79
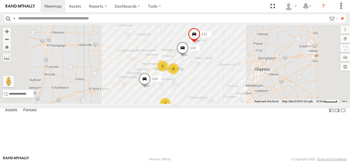
drag, startPoint x: 227, startPoint y: 70, endPoint x: 222, endPoint y: 69, distance: 5.1
click at [222, 69] on div "114 116 118 111 2 3 2" at bounding box center [175, 64] width 350 height 79
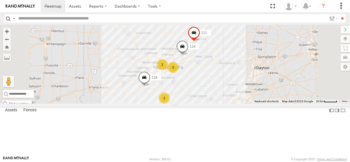
scroll to position [45, 0]
click at [170, 83] on div "114 116 2 118 3 2 111" at bounding box center [175, 64] width 350 height 79
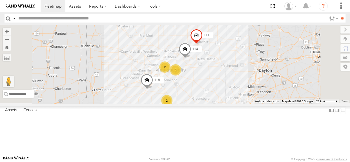
drag, startPoint x: 235, startPoint y: 68, endPoint x: 238, endPoint y: 72, distance: 5.2
click at [238, 72] on div "114 116 2 118 3 2 111" at bounding box center [175, 64] width 350 height 79
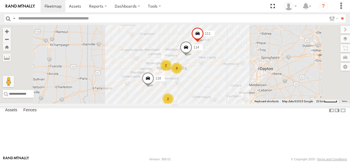
click at [224, 83] on div "114 116 2 118 3 2 111" at bounding box center [175, 64] width 350 height 79
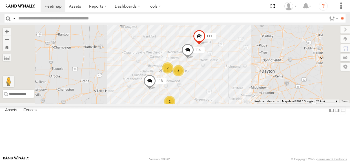
drag, startPoint x: 262, startPoint y: 102, endPoint x: 265, endPoint y: 105, distance: 3.8
click at [265, 103] on div "114 116 2 118 3 2 111" at bounding box center [175, 64] width 350 height 79
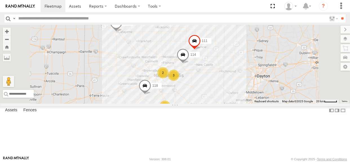
drag, startPoint x: 227, startPoint y: 77, endPoint x: 222, endPoint y: 82, distance: 7.2
click at [222, 82] on div "114 116 2 118 3 2 111" at bounding box center [175, 64] width 350 height 79
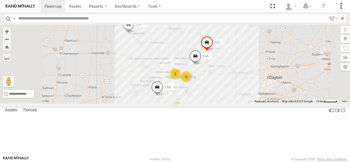
drag, startPoint x: 223, startPoint y: 76, endPoint x: 236, endPoint y: 77, distance: 13.0
click at [236, 77] on div "114 116 2 118 3 2 111" at bounding box center [175, 64] width 350 height 79
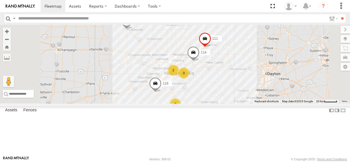
drag, startPoint x: 235, startPoint y: 76, endPoint x: 233, endPoint y: 72, distance: 4.3
click at [233, 72] on div "114 116 2 118 3 2 111" at bounding box center [175, 64] width 350 height 79
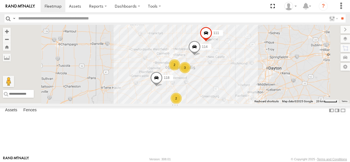
drag, startPoint x: 227, startPoint y: 77, endPoint x: 221, endPoint y: 84, distance: 8.8
click at [221, 84] on div "114 116 118 111 2 3 2" at bounding box center [175, 64] width 350 height 79
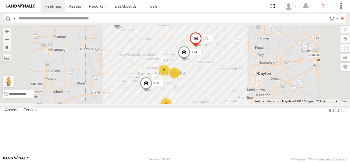
drag, startPoint x: 233, startPoint y: 67, endPoint x: 222, endPoint y: 72, distance: 12.6
click at [222, 72] on div "114 116 118 111 2 3 2" at bounding box center [175, 64] width 350 height 79
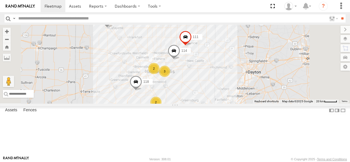
drag, startPoint x: 225, startPoint y: 75, endPoint x: 215, endPoint y: 73, distance: 10.8
click at [215, 73] on div "114 116 118 111 2 3 2" at bounding box center [175, 64] width 350 height 79
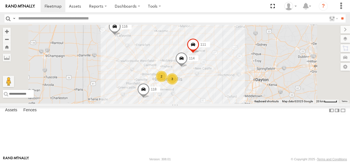
drag, startPoint x: 213, startPoint y: 78, endPoint x: 220, endPoint y: 85, distance: 10.8
click at [220, 85] on div "114 116 118 111 2 3 2" at bounding box center [175, 64] width 350 height 79
click at [222, 76] on div "114 116 118 111 2 3 2" at bounding box center [175, 64] width 350 height 79
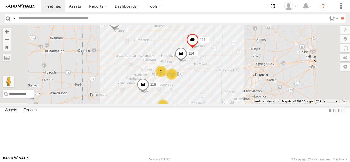
drag, startPoint x: 255, startPoint y: 123, endPoint x: 252, endPoint y: 116, distance: 7.3
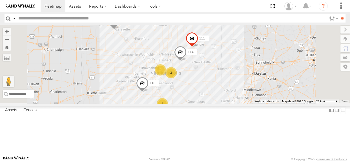
click at [252, 103] on div "114 116 118 111 2 3 2" at bounding box center [175, 64] width 350 height 79
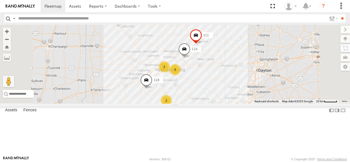
drag, startPoint x: 221, startPoint y: 74, endPoint x: 225, endPoint y: 70, distance: 5.5
click at [225, 70] on div "114 116 118 111 2 3 2" at bounding box center [175, 64] width 350 height 79
